Goal: Task Accomplishment & Management: Manage account settings

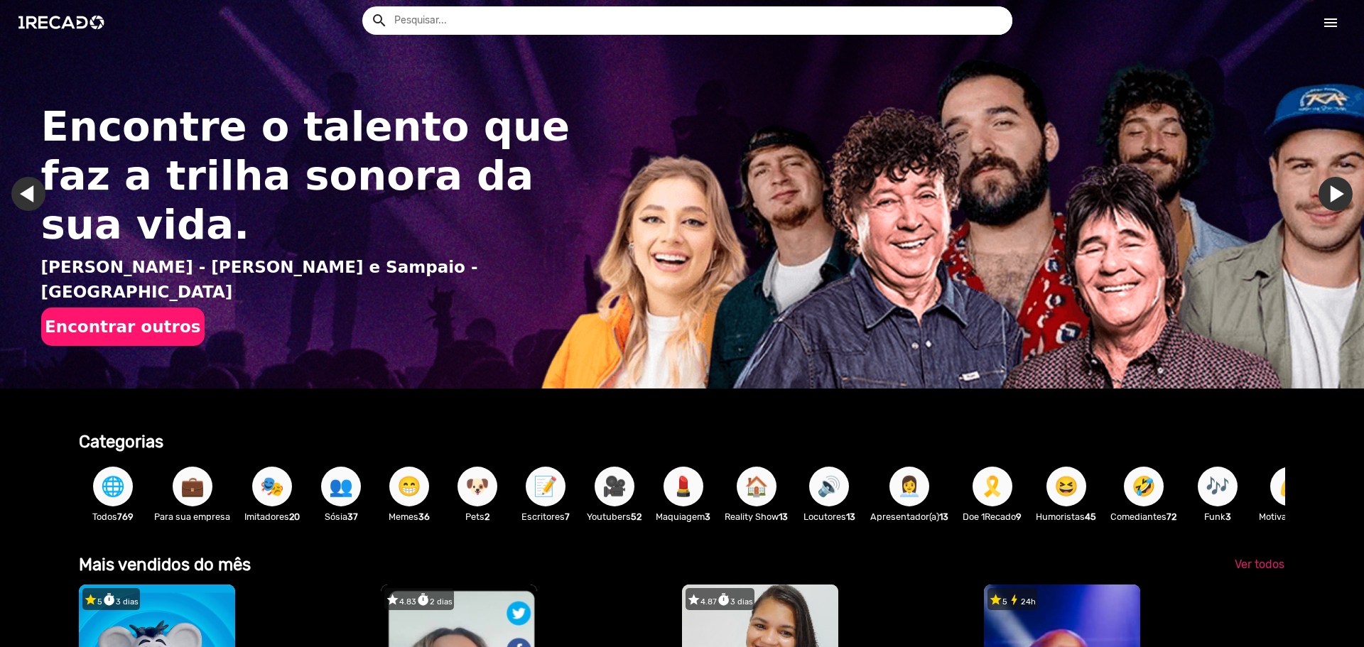
click at [1343, 26] on link "menu" at bounding box center [1330, 22] width 45 height 26
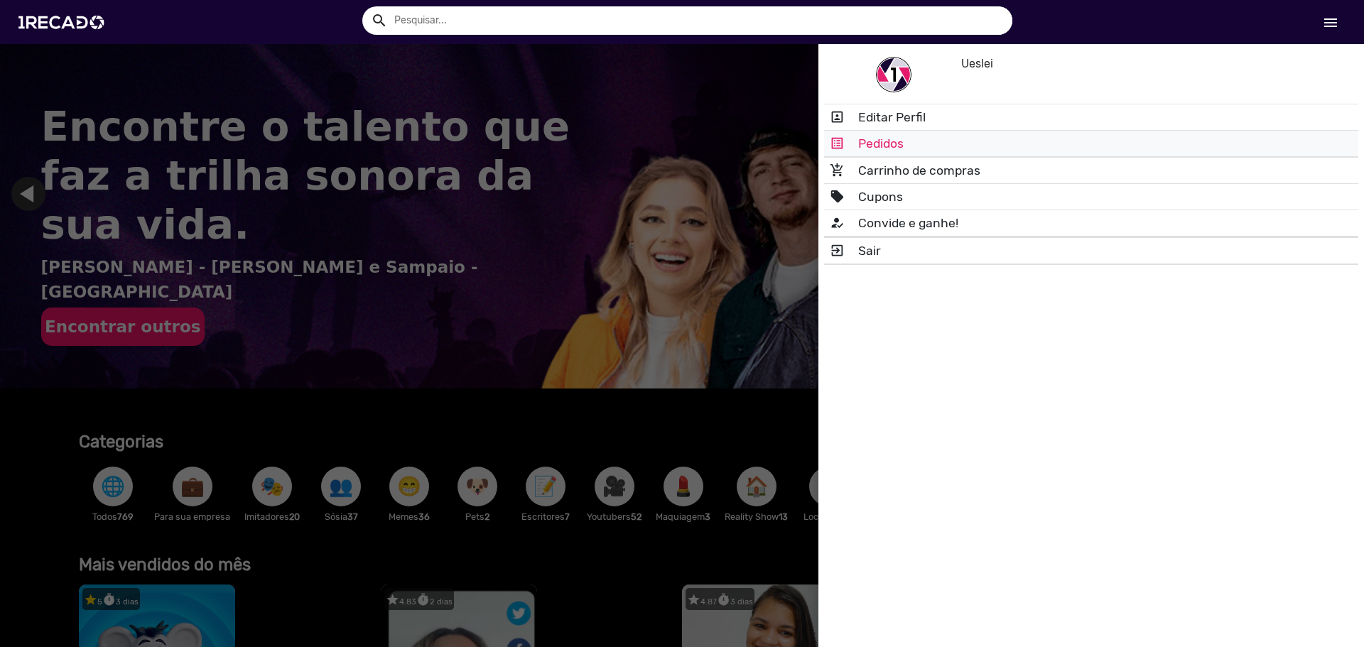
click at [910, 143] on link "list_alt Pedidos" at bounding box center [1091, 144] width 534 height 26
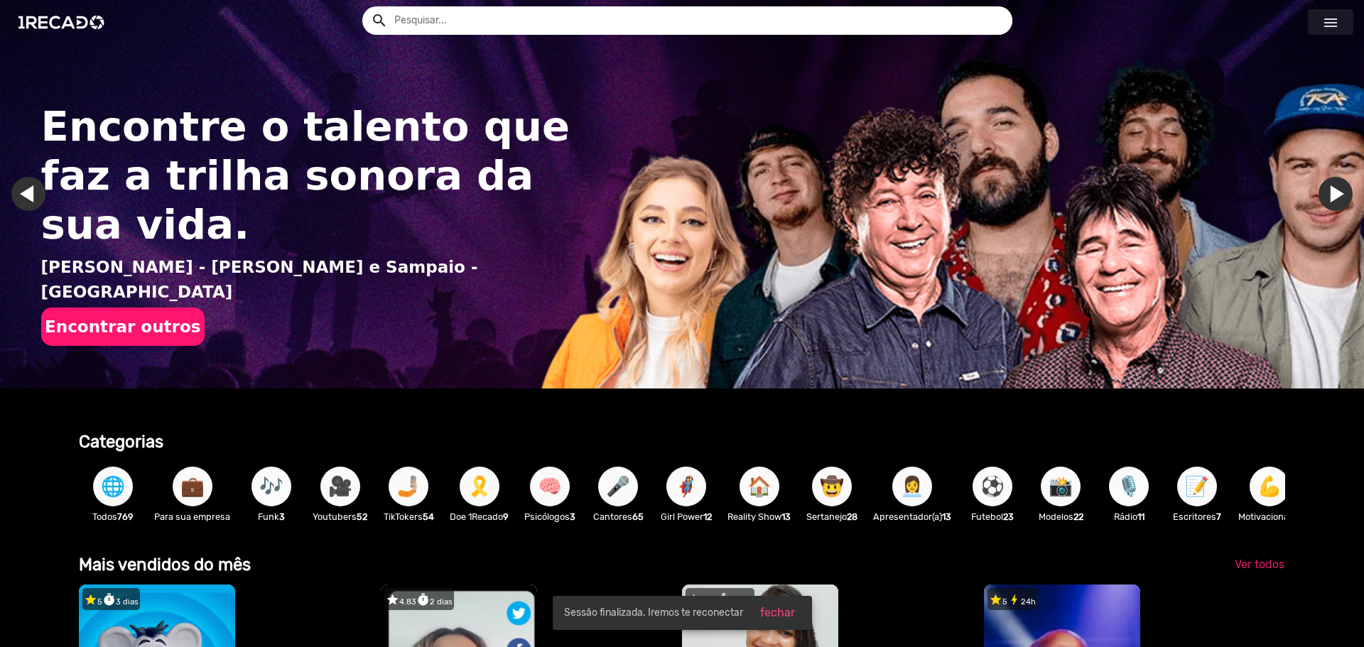
click at [1343, 21] on link "menu" at bounding box center [1330, 22] width 45 height 26
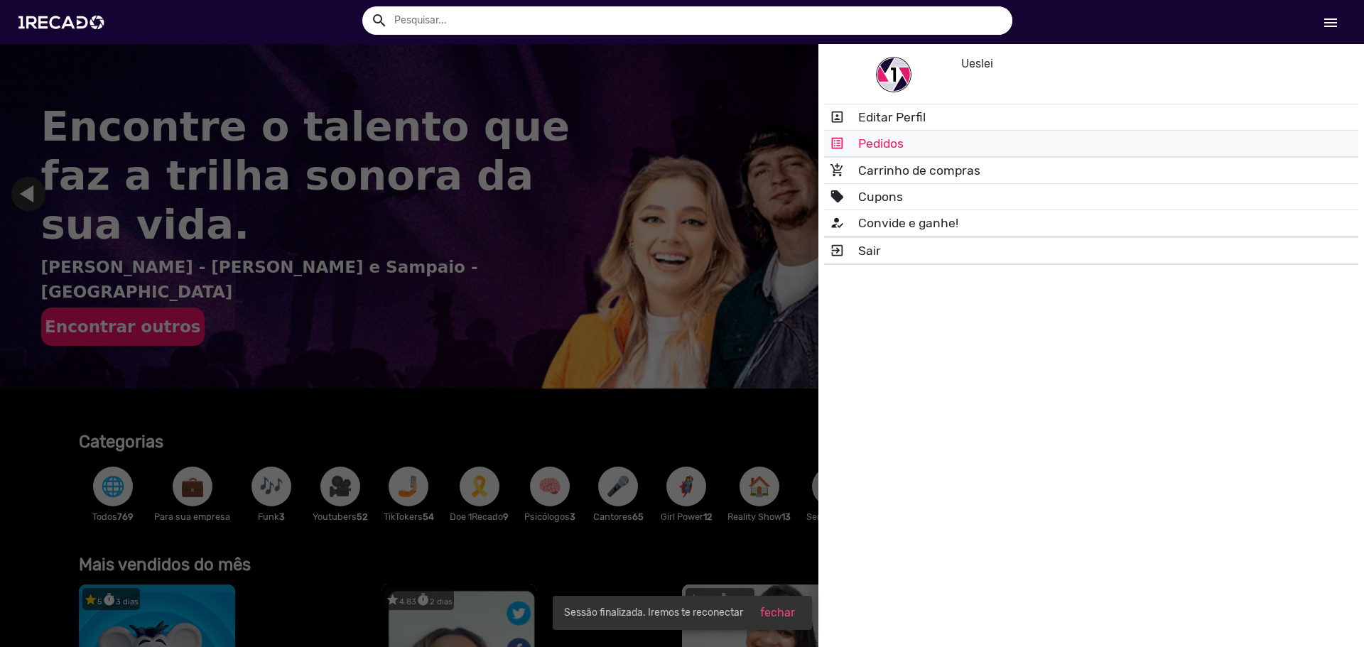
click at [909, 136] on link "list_alt Pedidos" at bounding box center [1091, 144] width 534 height 26
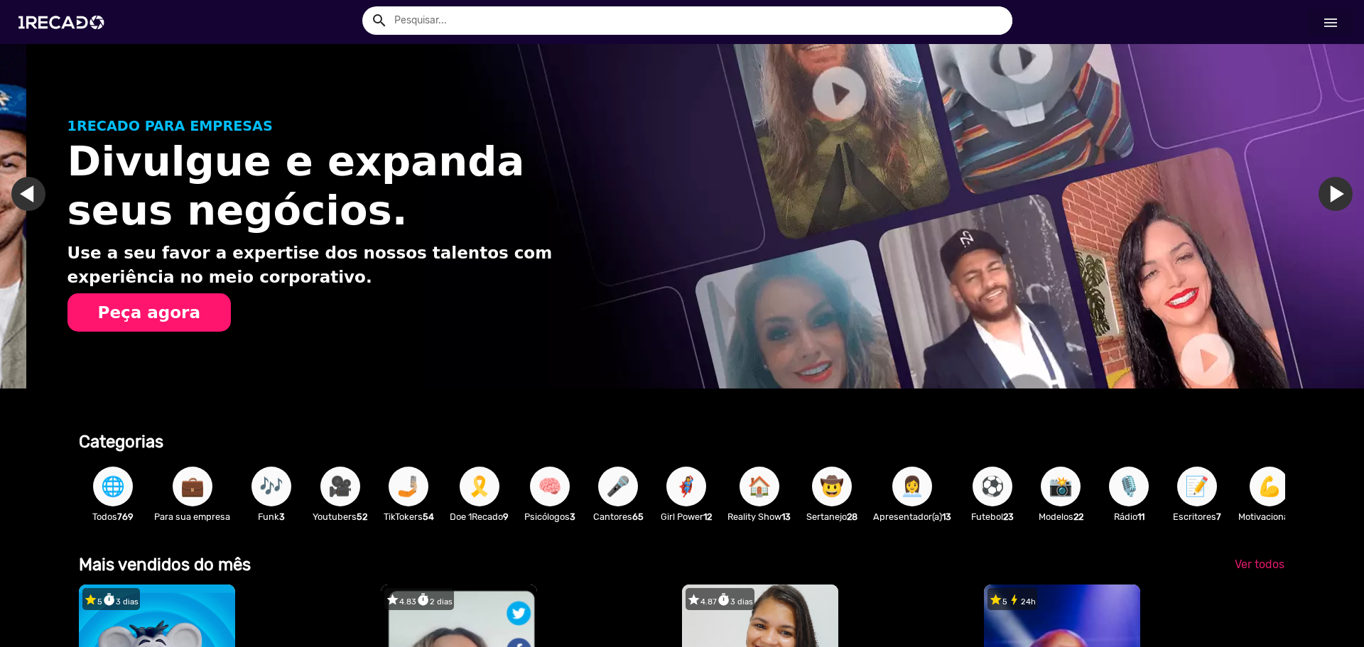
scroll to position [0, 1353]
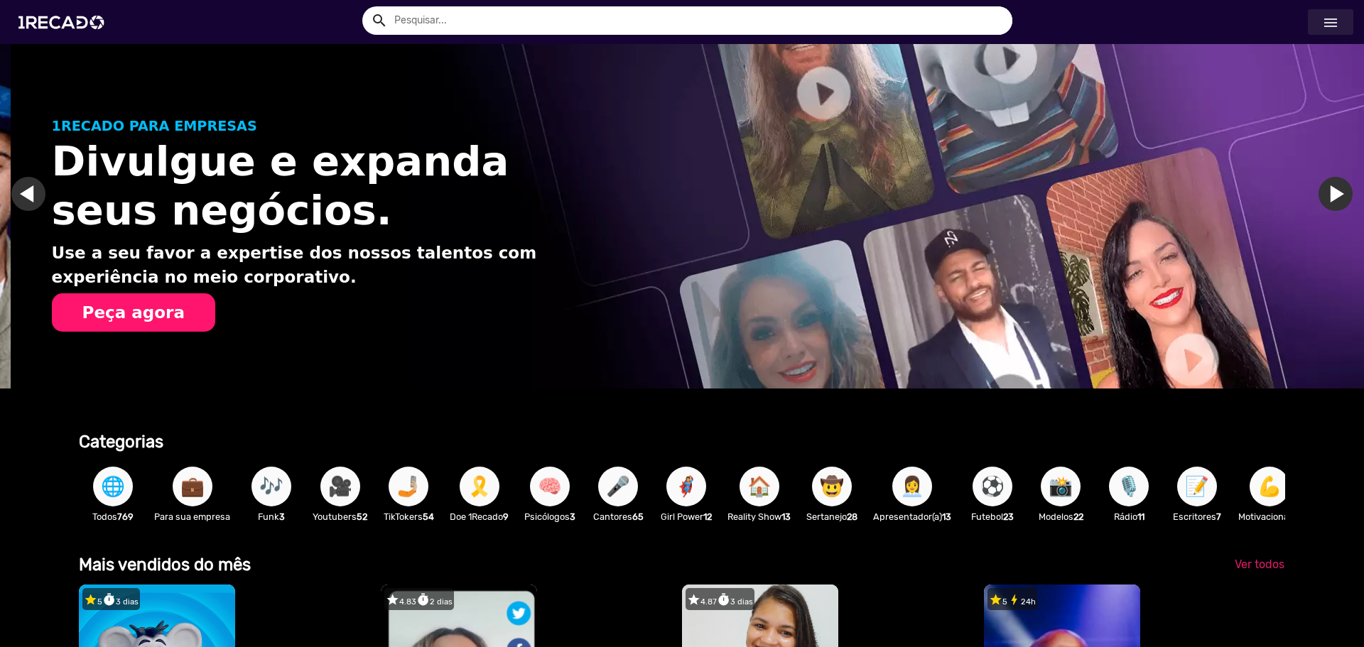
click at [1333, 26] on mat-icon "menu" at bounding box center [1330, 22] width 17 height 17
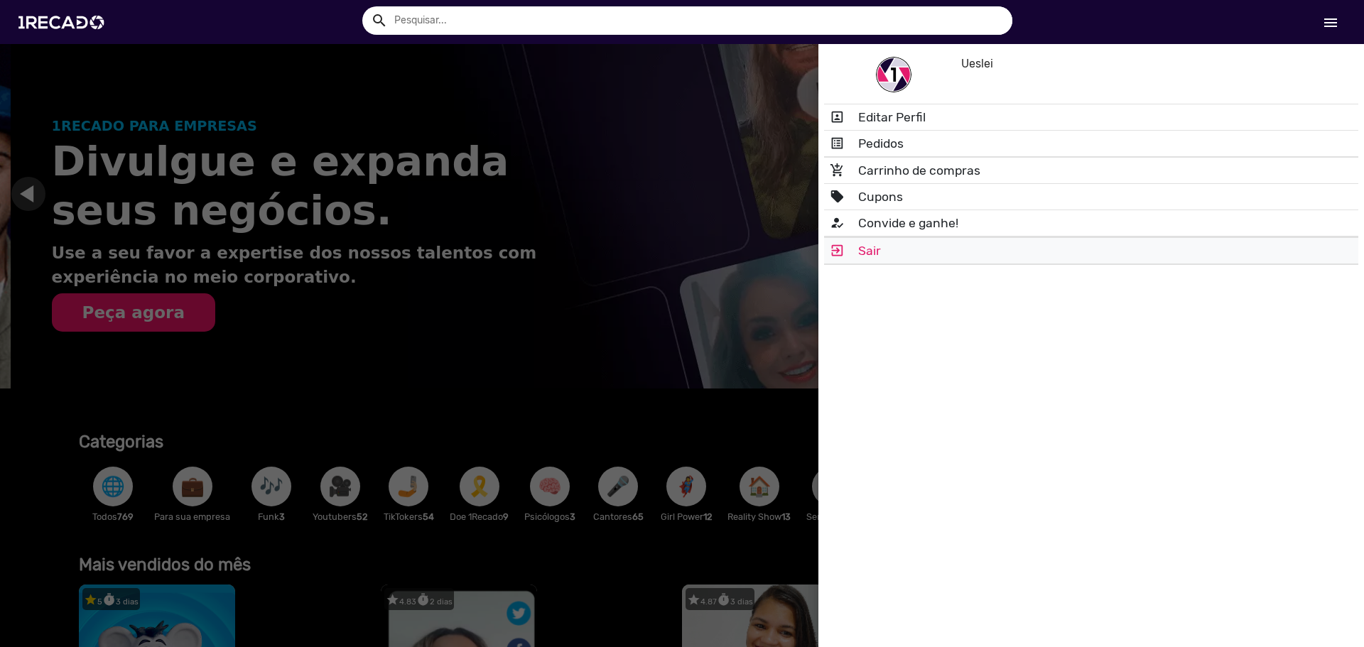
click at [882, 251] on link "exit_to_app Sair" at bounding box center [1091, 251] width 534 height 26
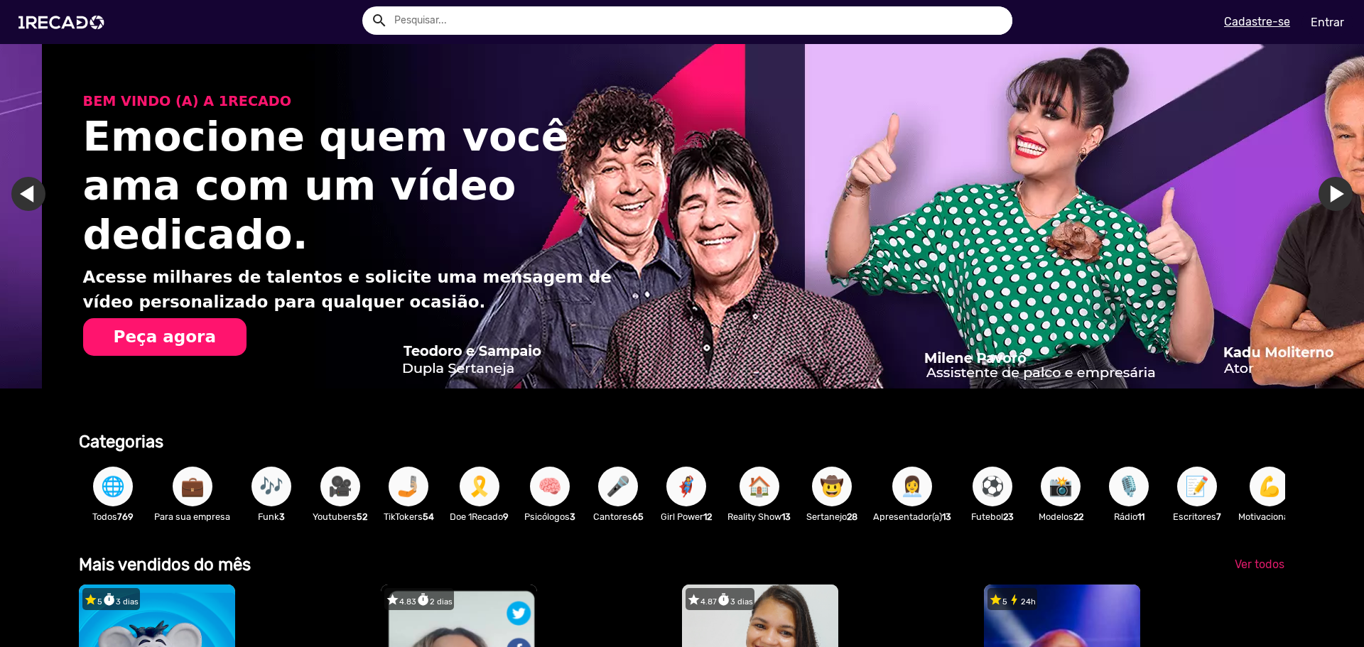
scroll to position [0, 2707]
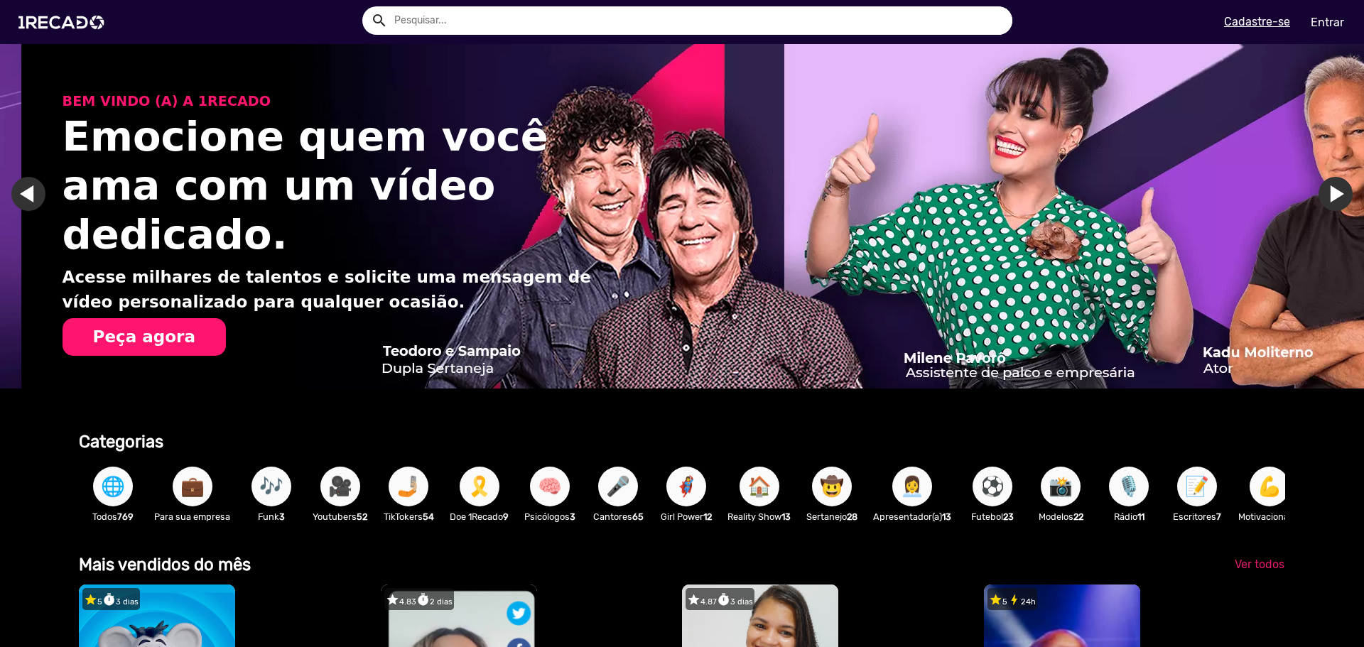
click at [1320, 20] on link "Entrar" at bounding box center [1327, 22] width 52 height 25
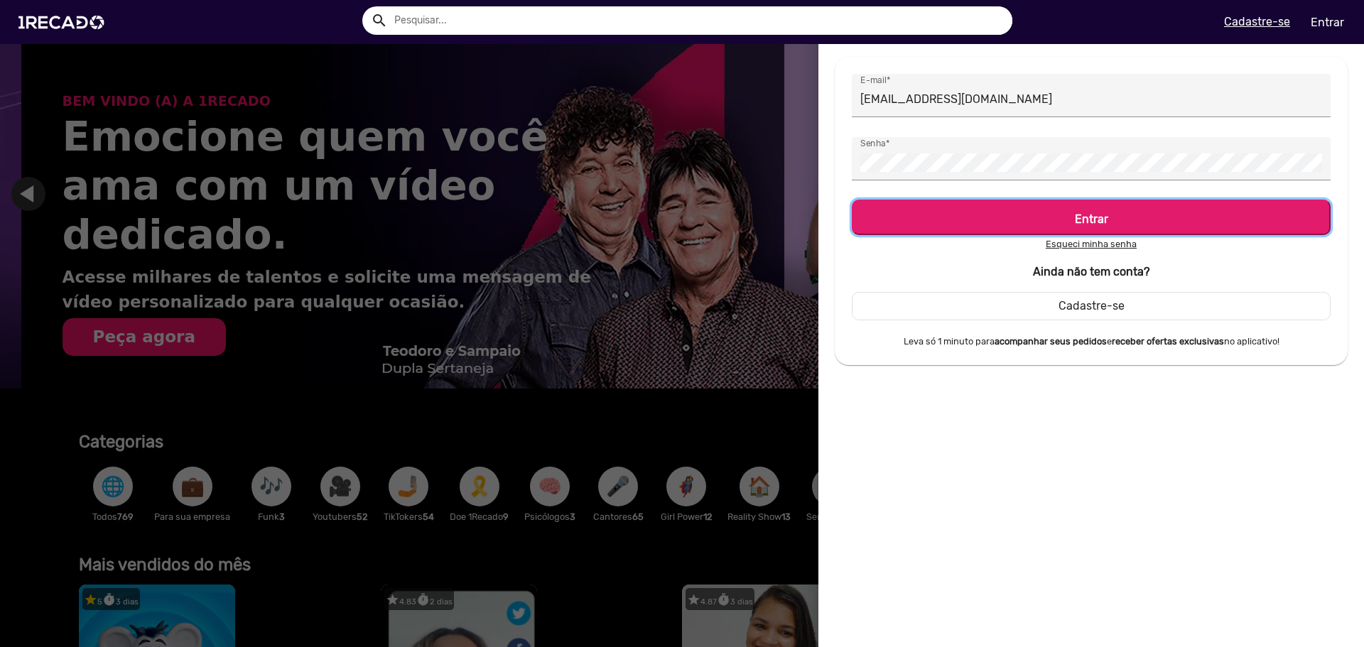
click at [982, 216] on h5 "Entrar" at bounding box center [1091, 216] width 453 height 19
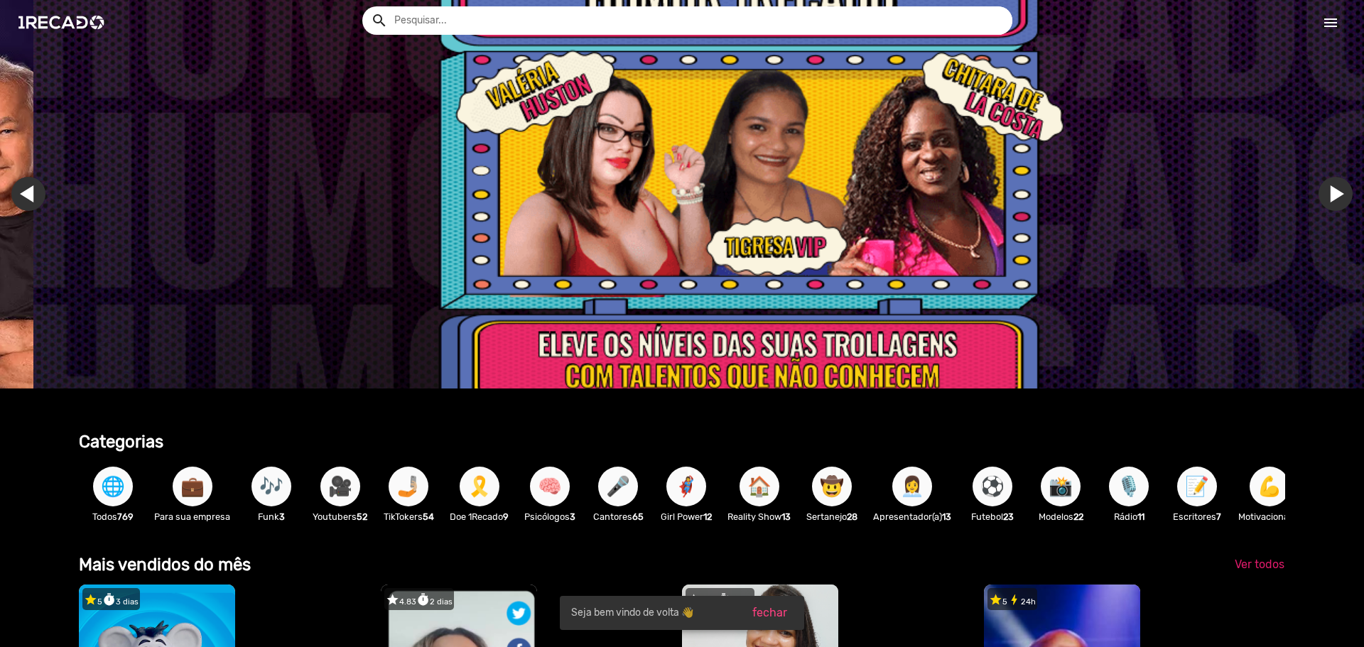
scroll to position [0, 4060]
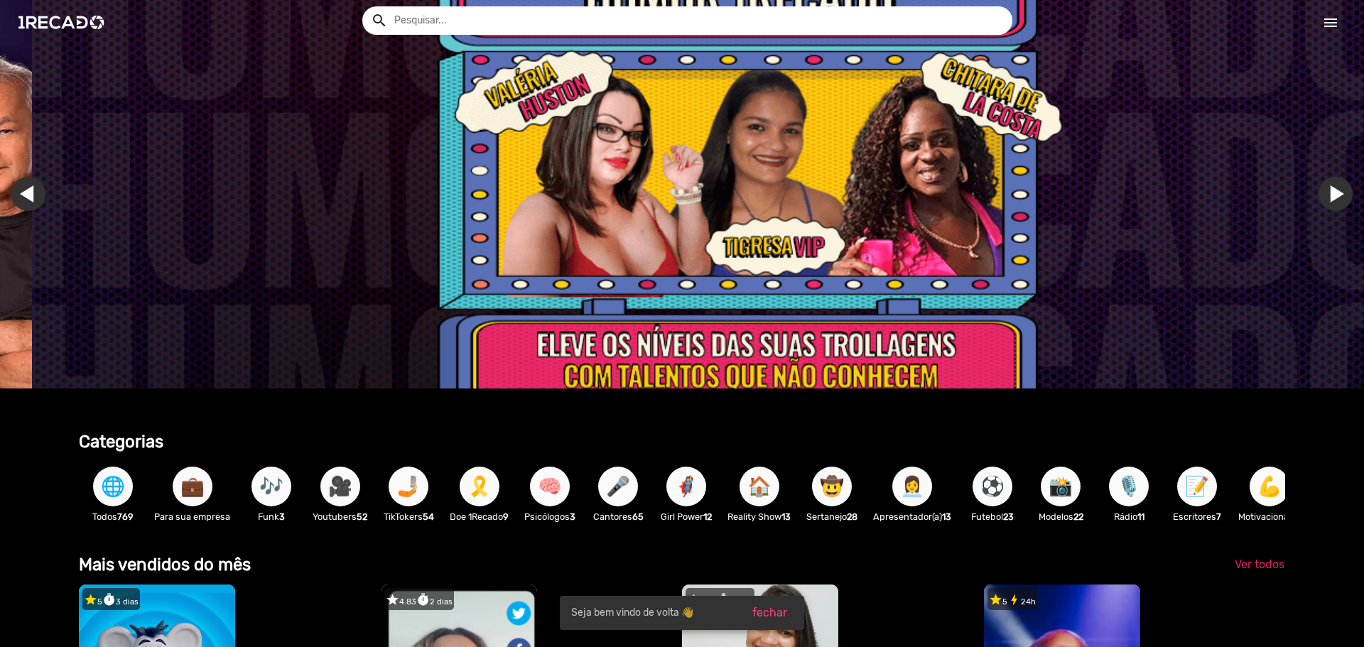
click at [1326, 19] on mat-icon "menu" at bounding box center [1330, 22] width 17 height 17
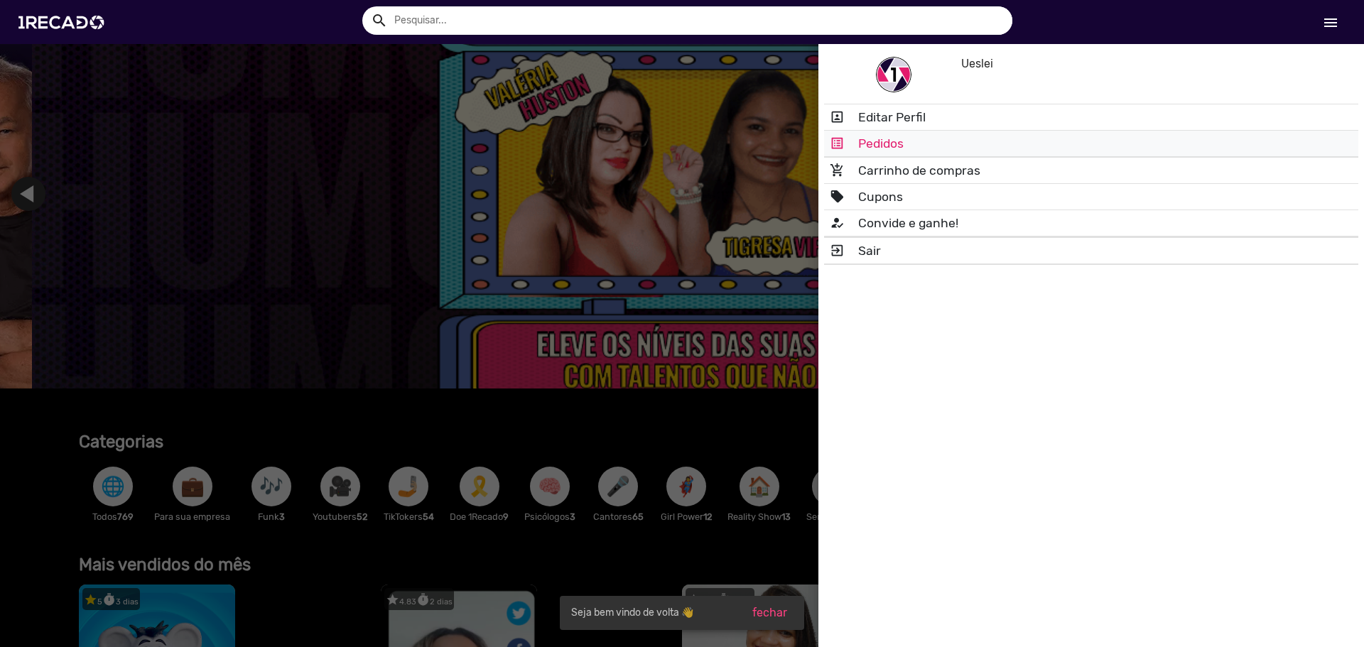
click at [965, 136] on link "list_alt Pedidos" at bounding box center [1091, 144] width 534 height 26
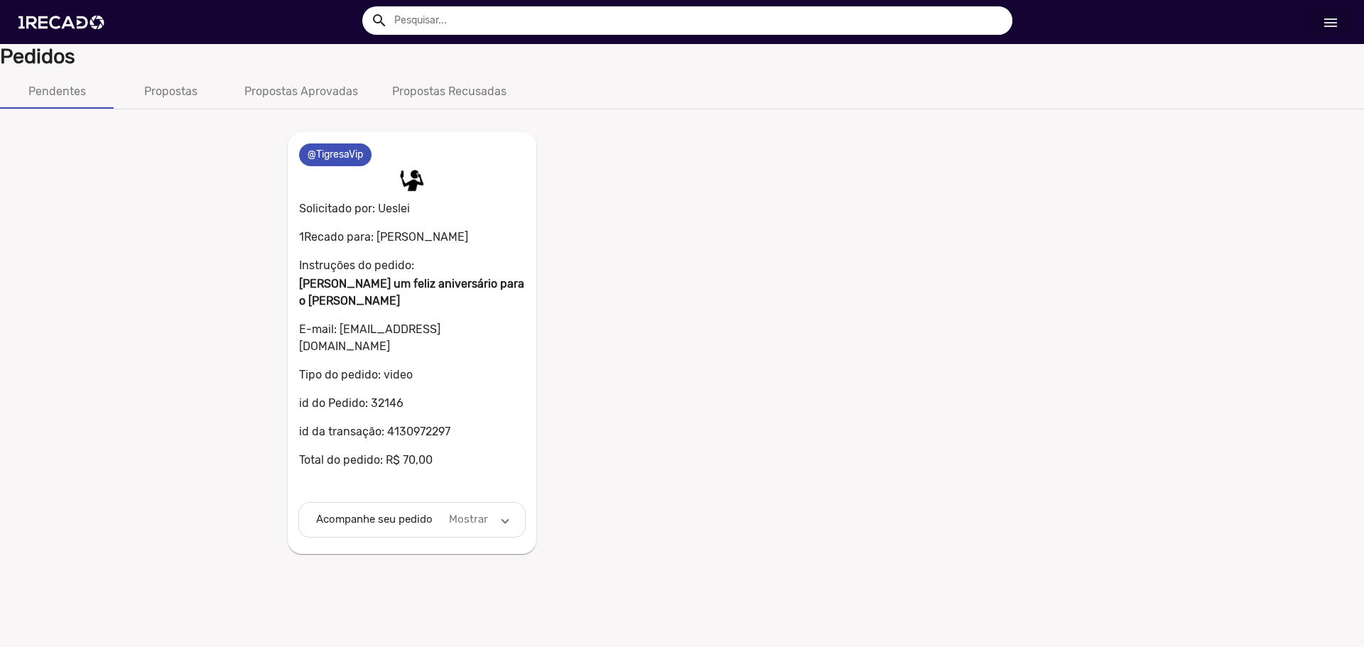
click at [460, 511] on mat-panel-description "Mostrar" at bounding box center [469, 519] width 44 height 16
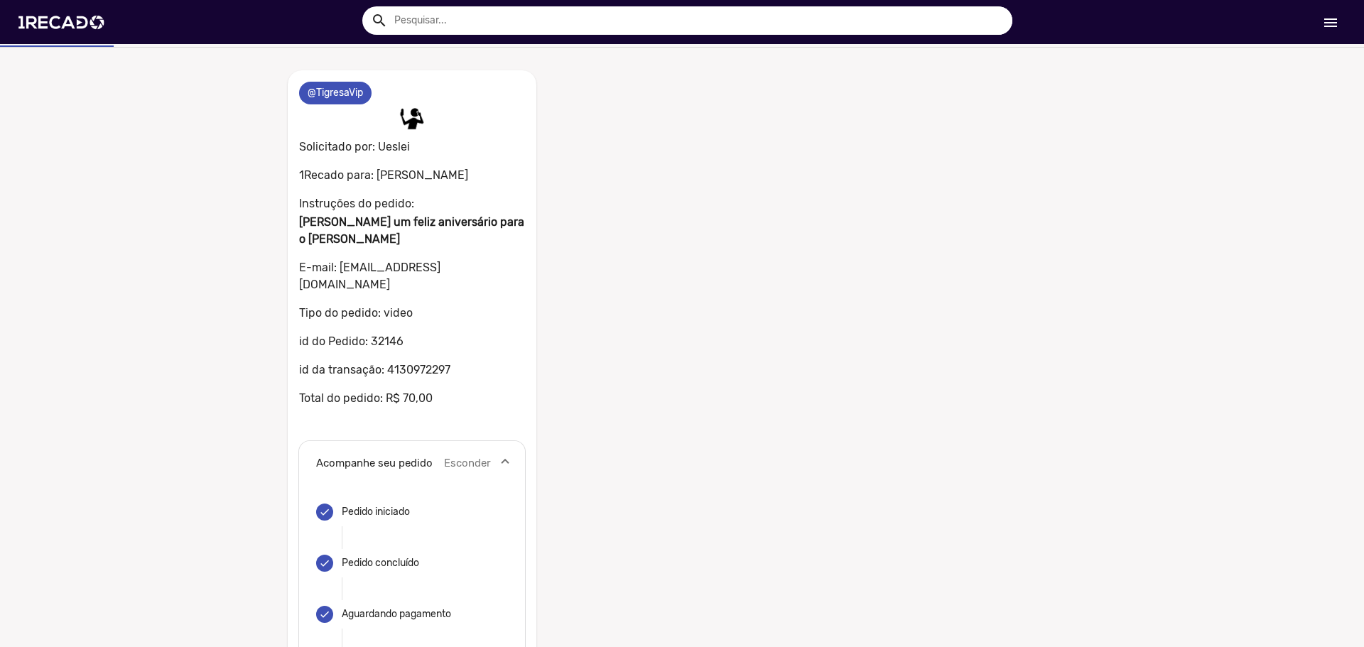
scroll to position [9, 0]
